Goal: Find specific page/section: Find specific page/section

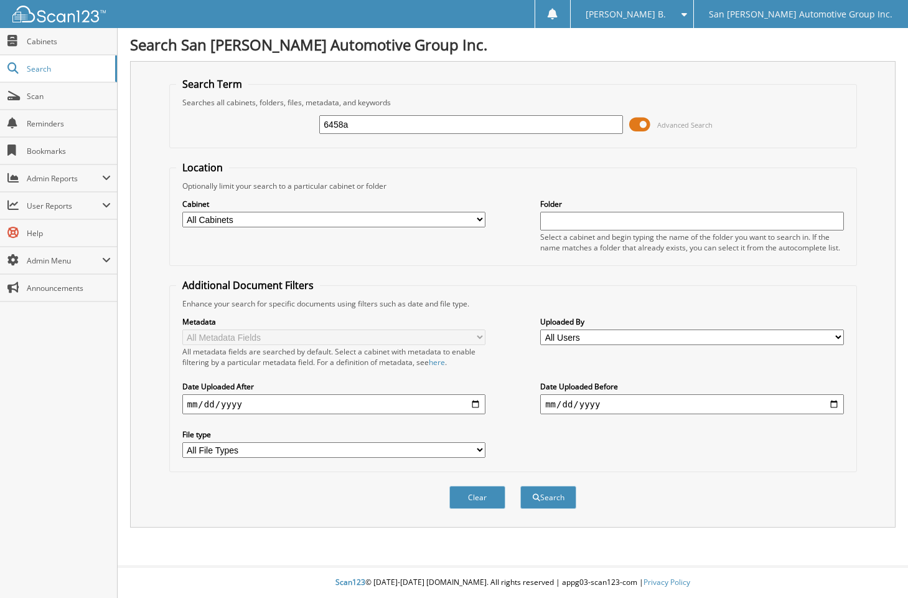
type input "6458a"
click at [520, 486] on button "Search" at bounding box center [548, 497] width 56 height 23
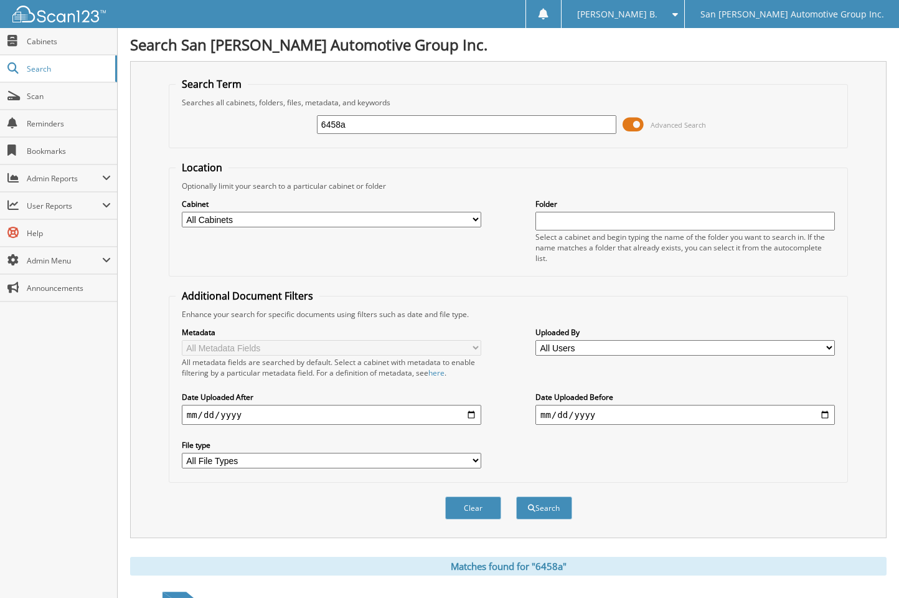
scroll to position [109, 0]
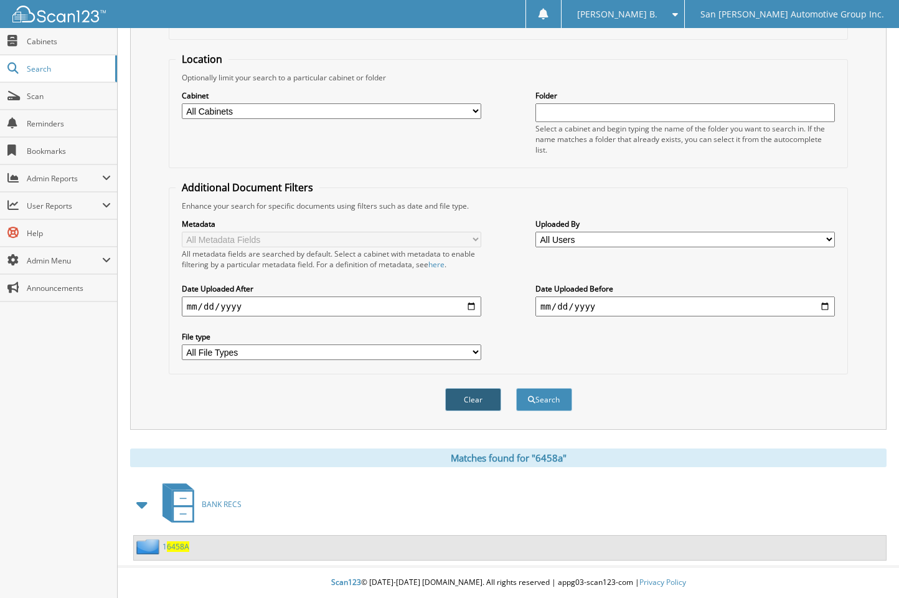
click at [463, 395] on button "Clear" at bounding box center [473, 399] width 56 height 23
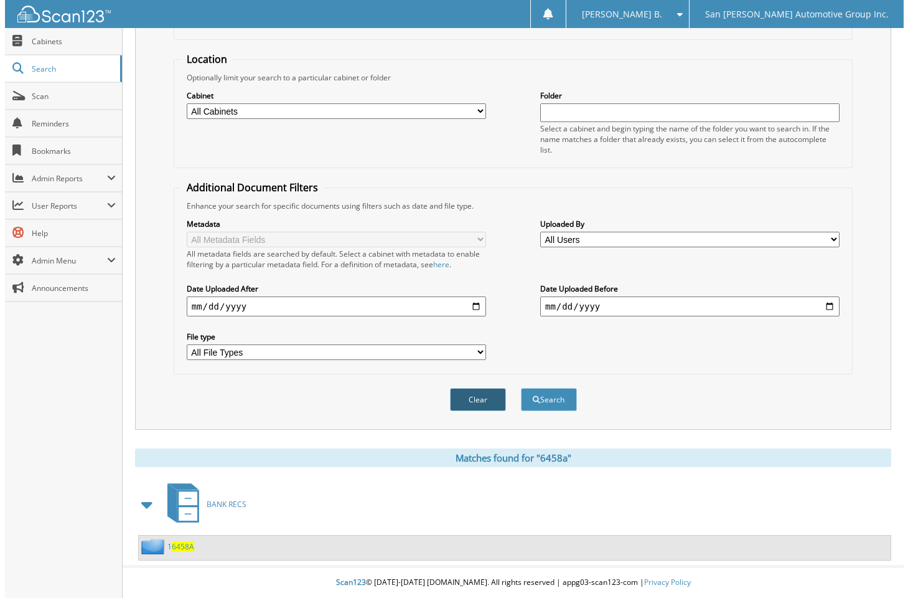
scroll to position [0, 0]
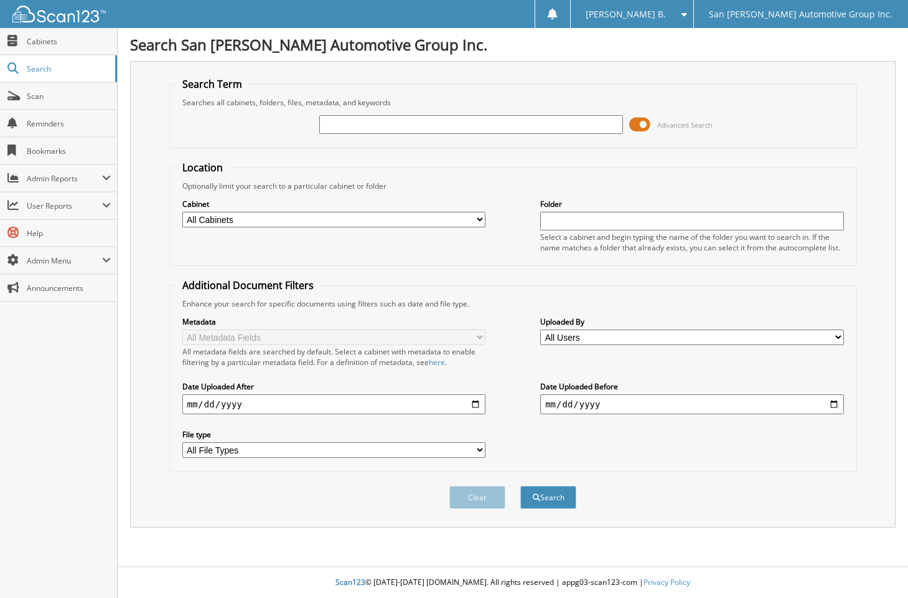
click at [542, 129] on input "text" at bounding box center [470, 124] width 303 height 19
type input "[PERSON_NAME]"
click at [520, 486] on button "Search" at bounding box center [548, 497] width 56 height 23
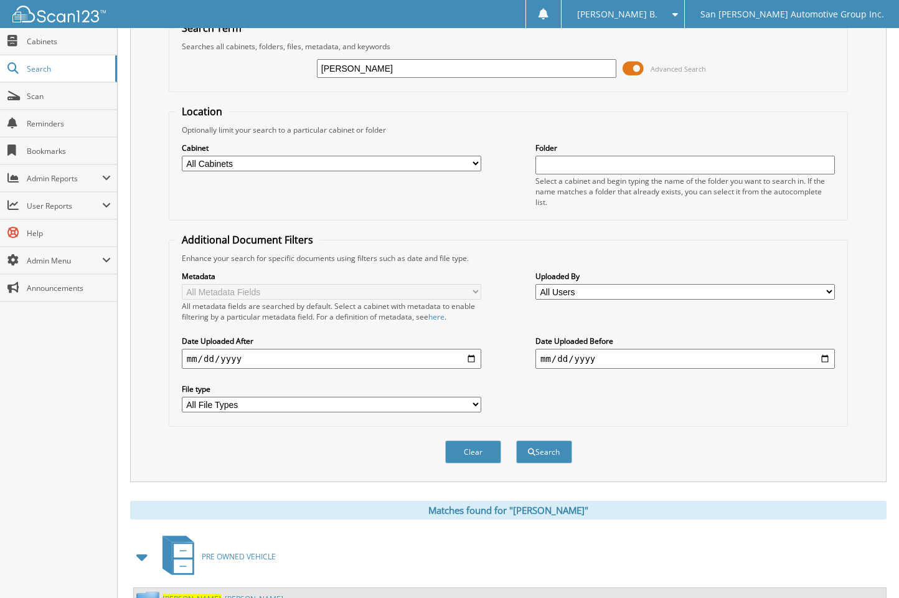
scroll to position [109, 0]
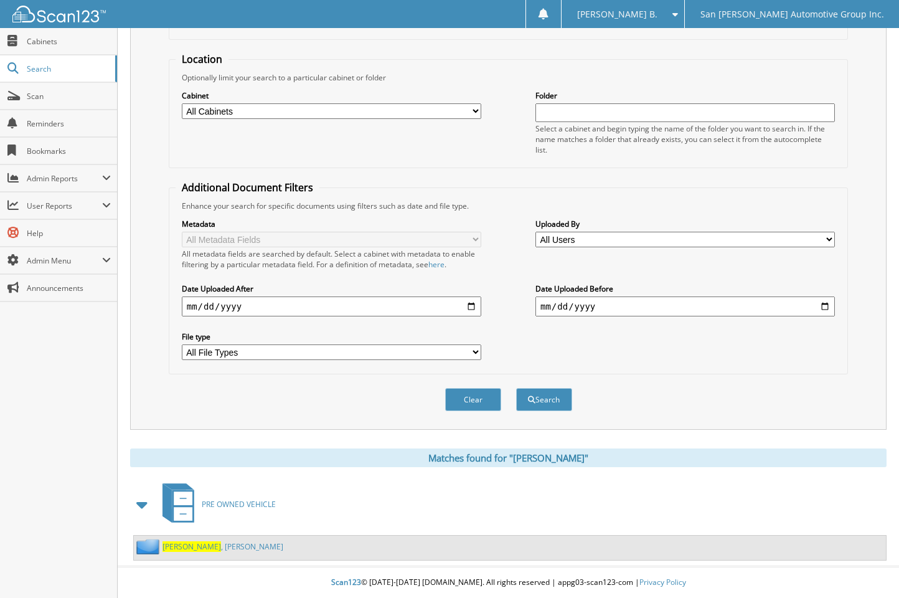
click at [204, 548] on link "Givens , Richard" at bounding box center [222, 546] width 121 height 11
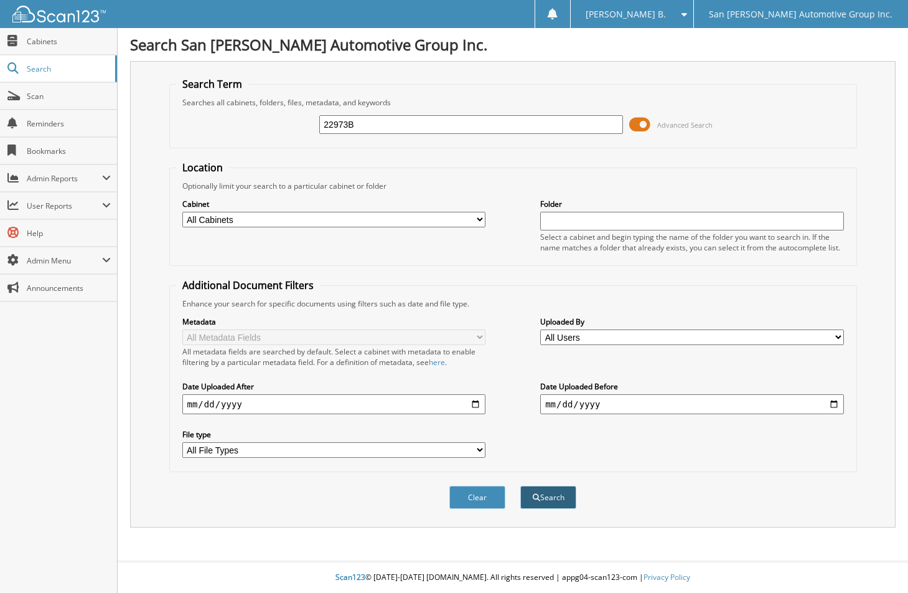
type input "22973B"
click at [533, 489] on button "Search" at bounding box center [548, 497] width 56 height 23
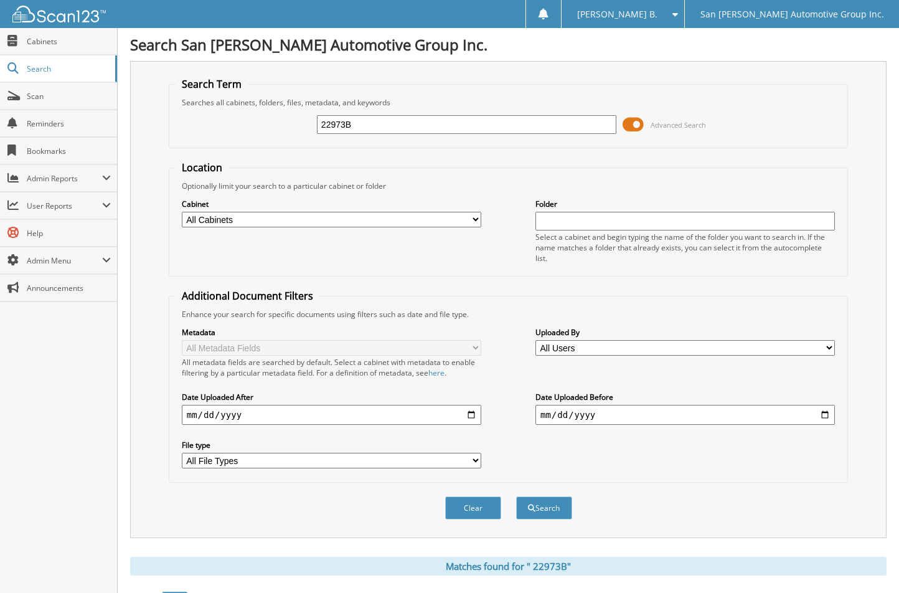
click at [403, 125] on input "22973B" at bounding box center [466, 124] width 299 height 19
click at [402, 125] on input "22973B" at bounding box center [466, 124] width 299 height 19
paste input "100040745"
type input "100040745"
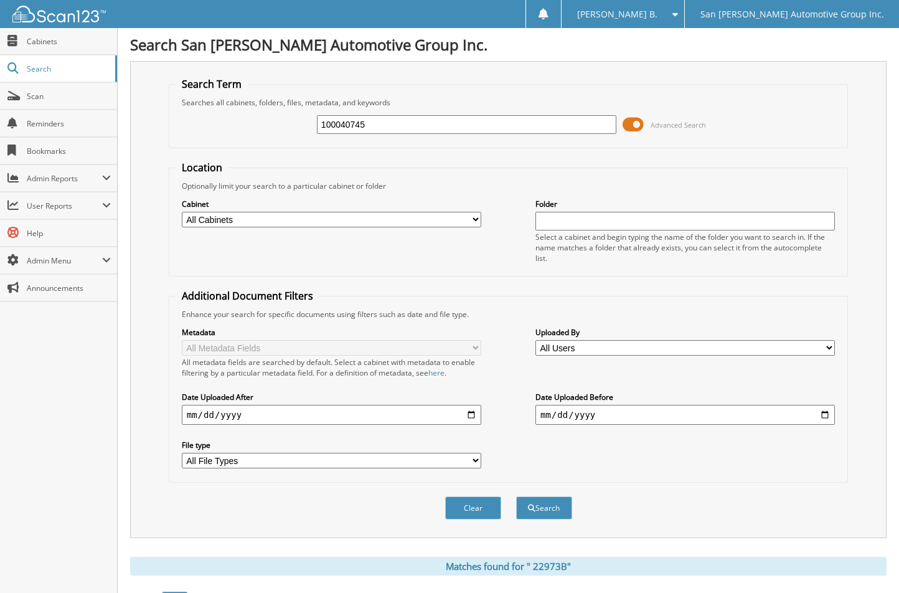
click at [516, 496] on button "Search" at bounding box center [544, 507] width 56 height 23
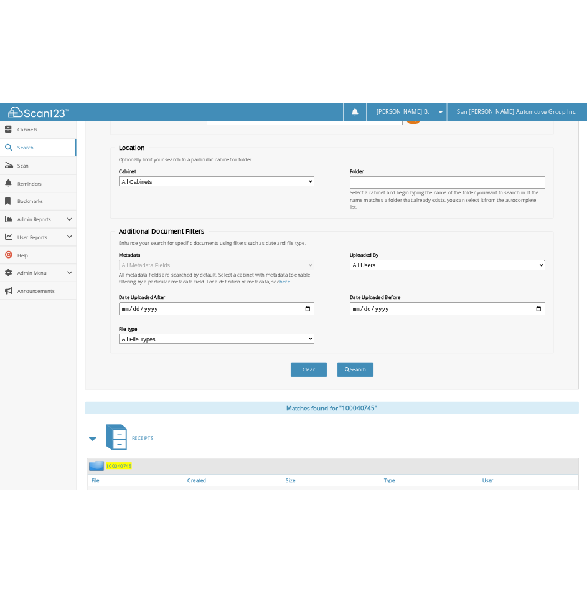
scroll to position [162, 0]
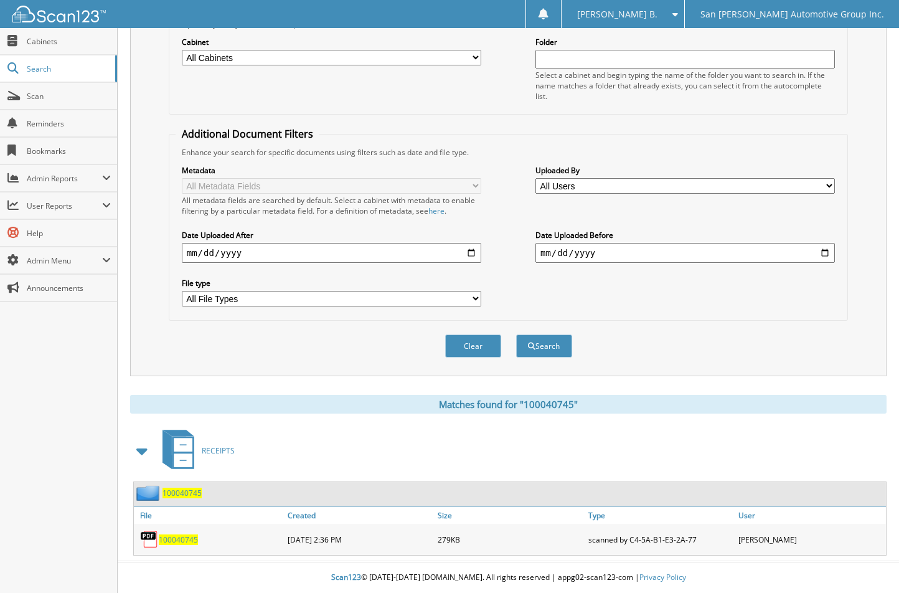
click at [173, 536] on span "100040745" at bounding box center [178, 539] width 39 height 11
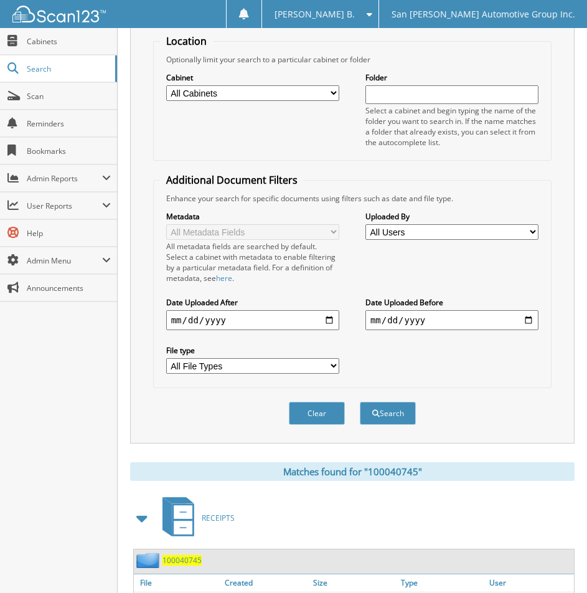
scroll to position [0, 0]
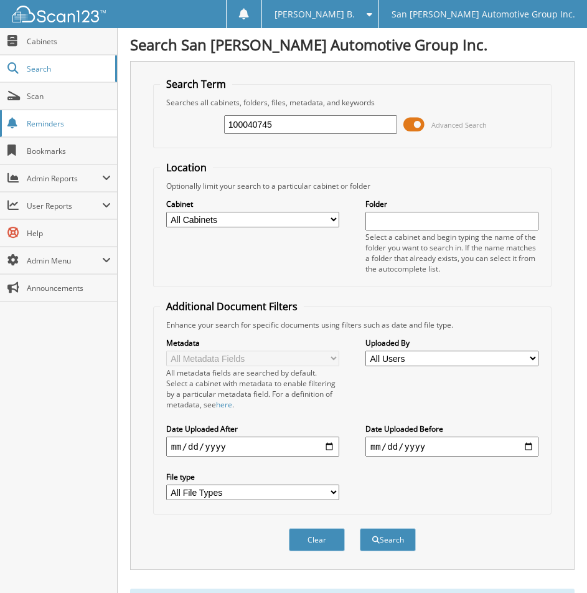
drag, startPoint x: 344, startPoint y: 126, endPoint x: 38, endPoint y: 129, distance: 305.7
click at [38, 130] on body "Baily B. Settings Logout San Patricio Automotive Group Inc. Close Cabinets Sear…" at bounding box center [293, 394] width 587 height 789
paste input "5037451"
type input "5037451"
click at [360, 528] on button "Search" at bounding box center [388, 539] width 56 height 23
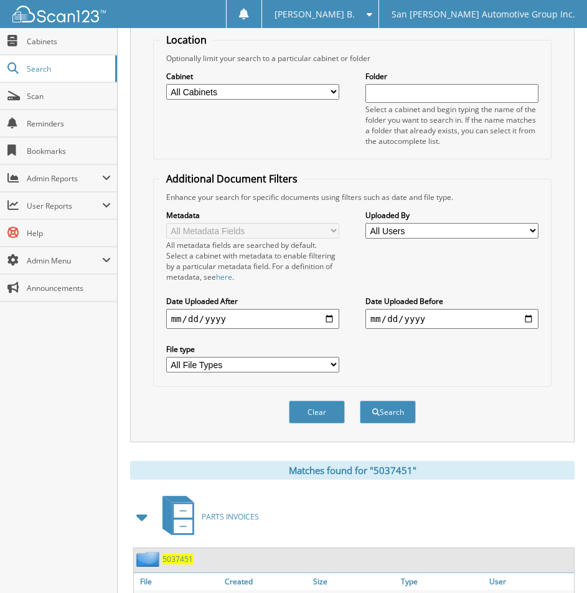
scroll to position [197, 0]
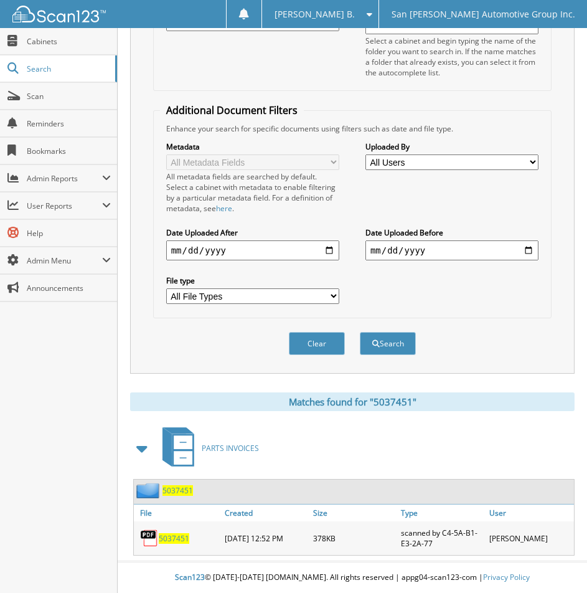
click at [173, 537] on span "5037451" at bounding box center [174, 538] width 31 height 11
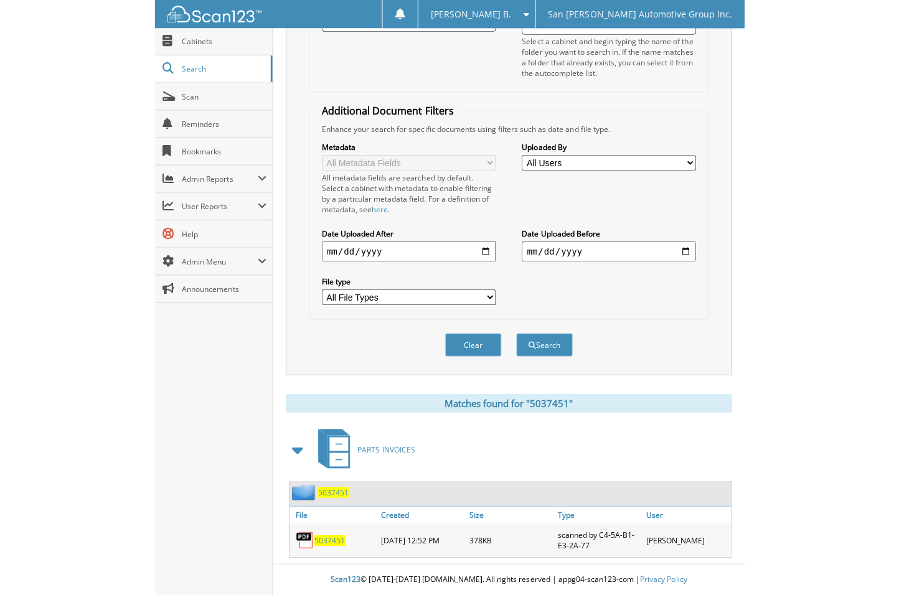
scroll to position [160, 0]
